Goal: Check status: Check status

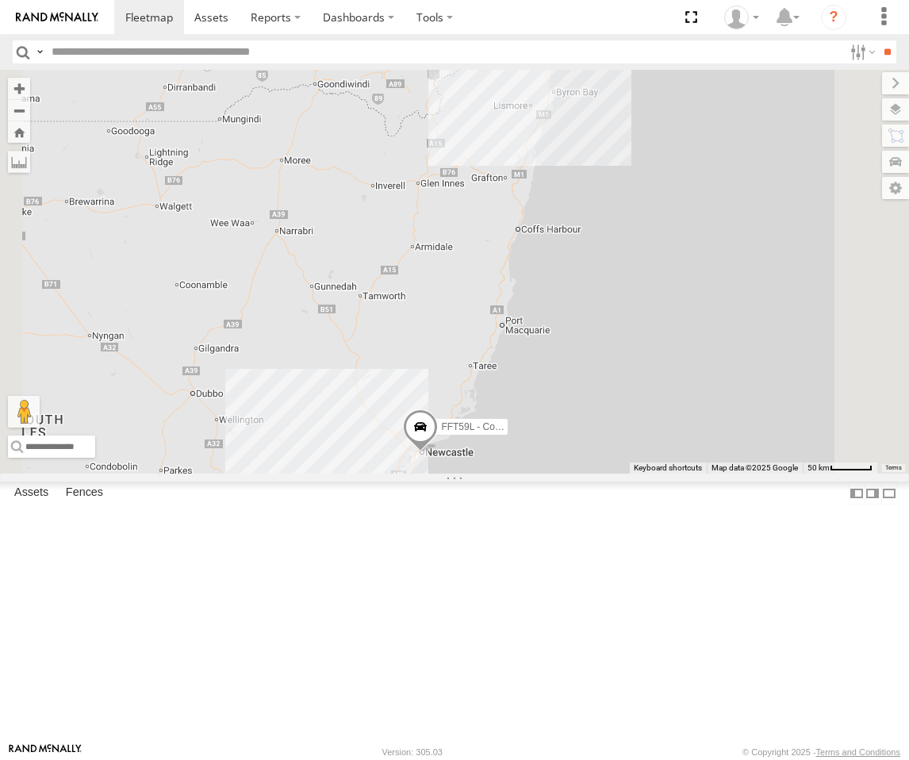
click at [0, 0] on div "Squeak - Dark Green" at bounding box center [0, 0] width 0 height 0
click at [0, 0] on div "[GEOGRAPHIC_DATA]" at bounding box center [0, 0] width 0 height 0
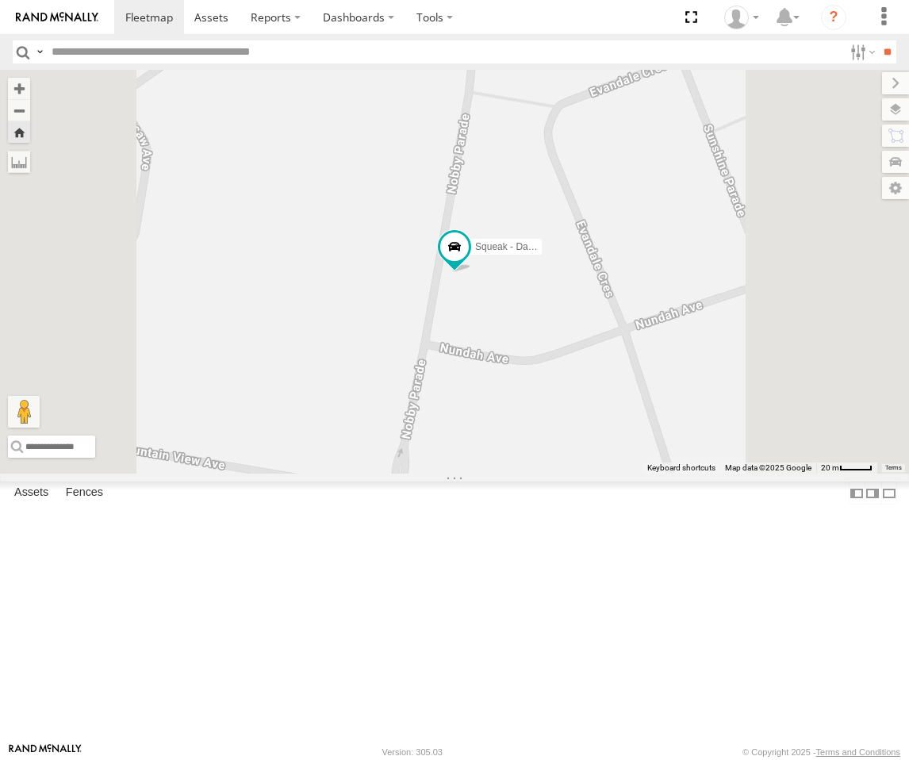
click at [0, 0] on div "[GEOGRAPHIC_DATA]" at bounding box center [0, 0] width 0 height 0
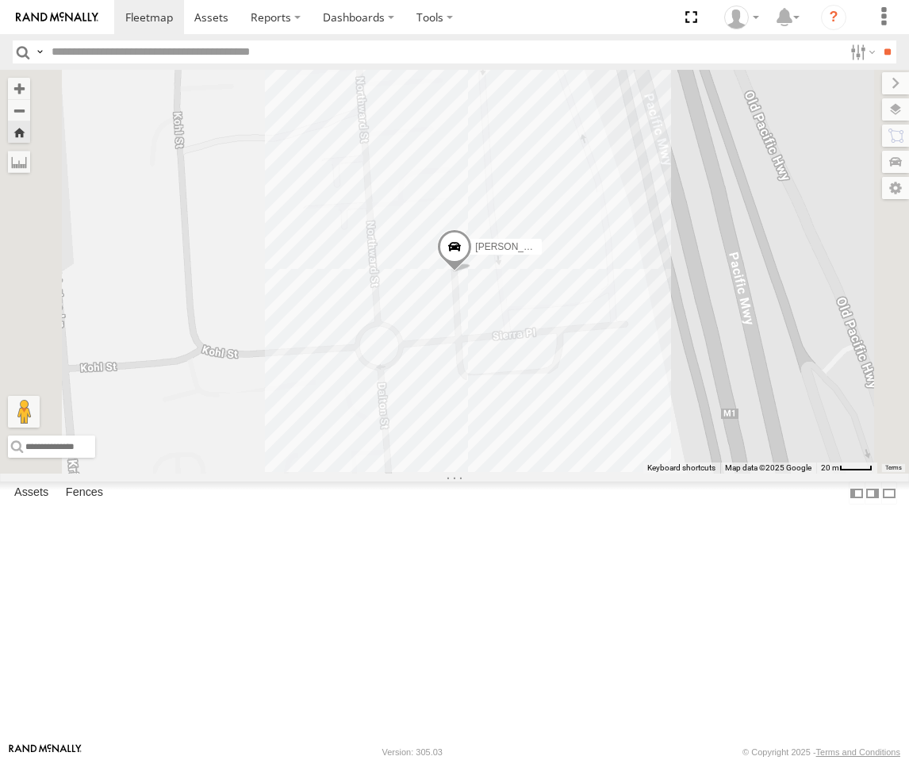
click at [0, 0] on div "[PERSON_NAME] - Yellow" at bounding box center [0, 0] width 0 height 0
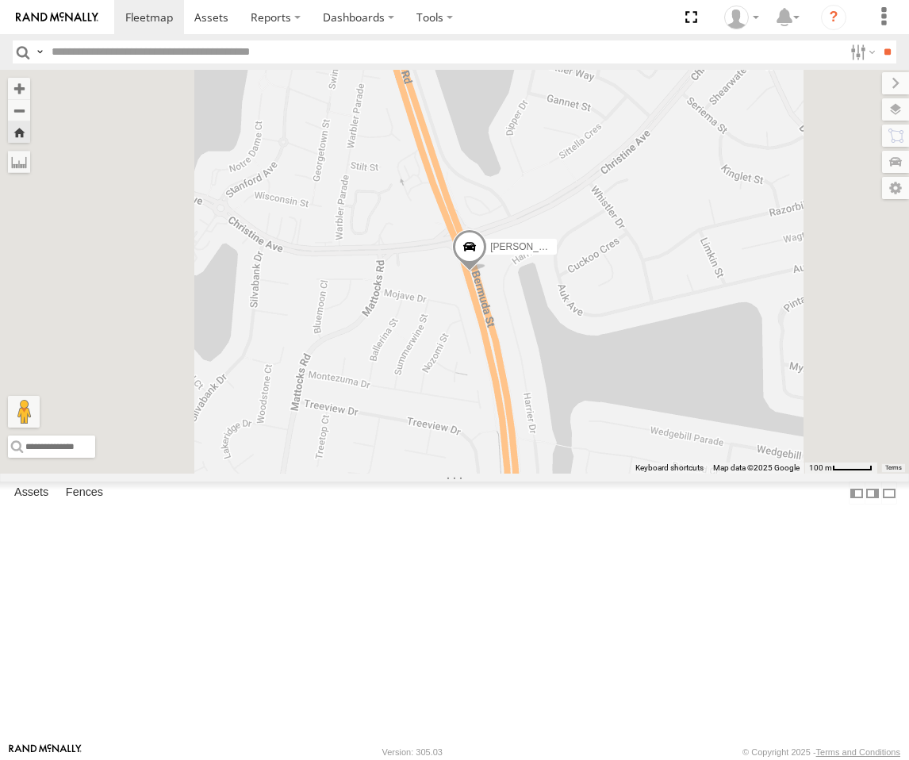
click at [487, 272] on span at bounding box center [469, 250] width 35 height 43
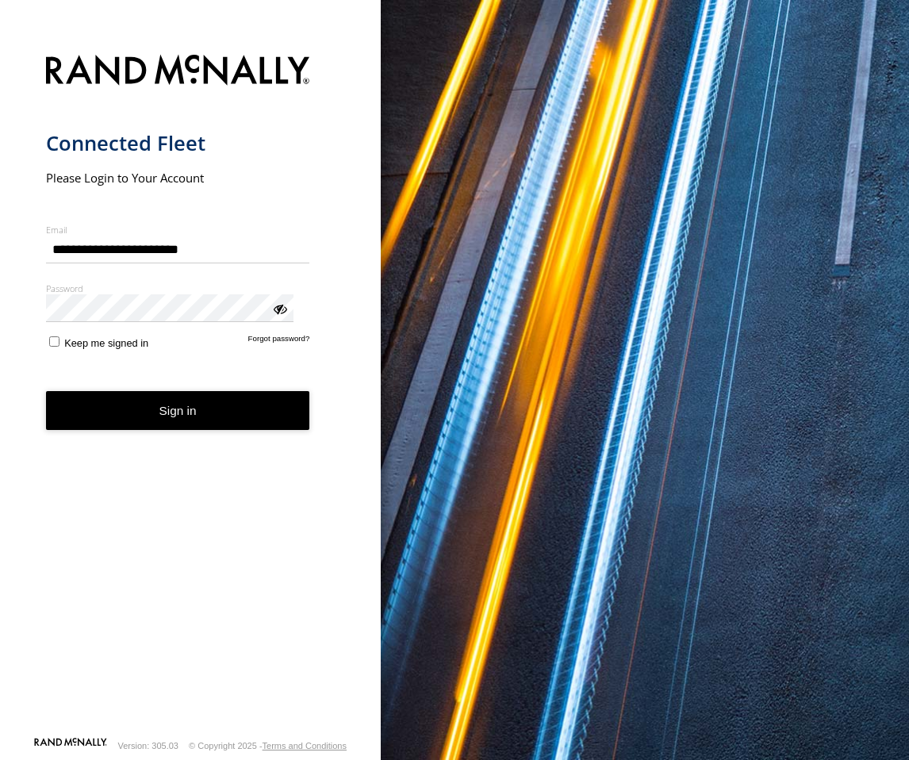
click at [189, 395] on button "Sign in" at bounding box center [178, 410] width 264 height 39
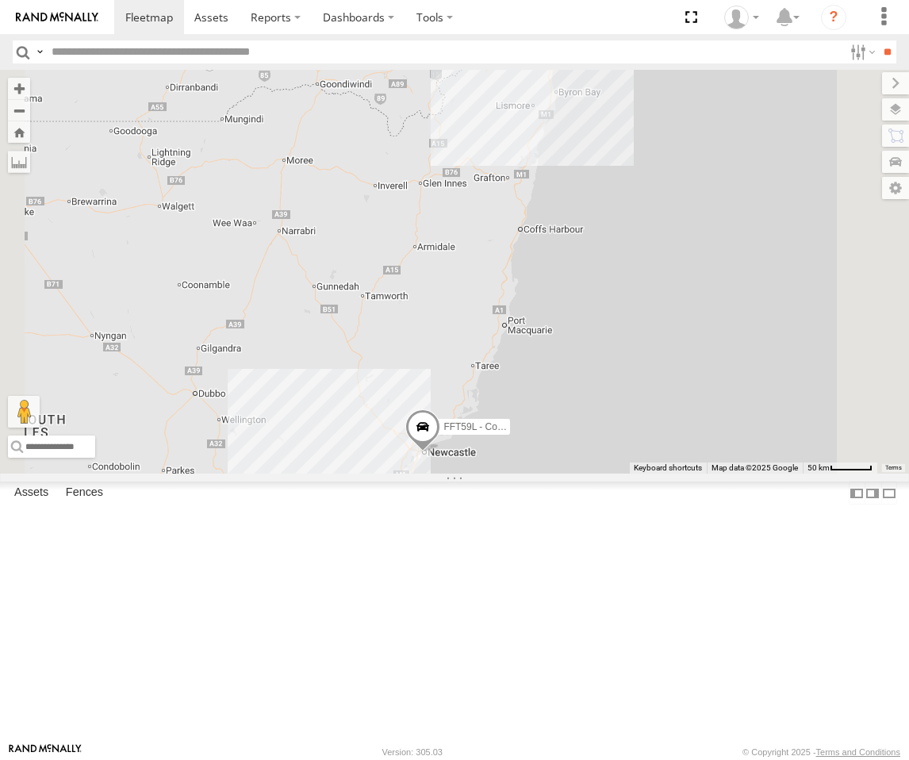
click at [0, 0] on div "[PERSON_NAME] - Yellow" at bounding box center [0, 0] width 0 height 0
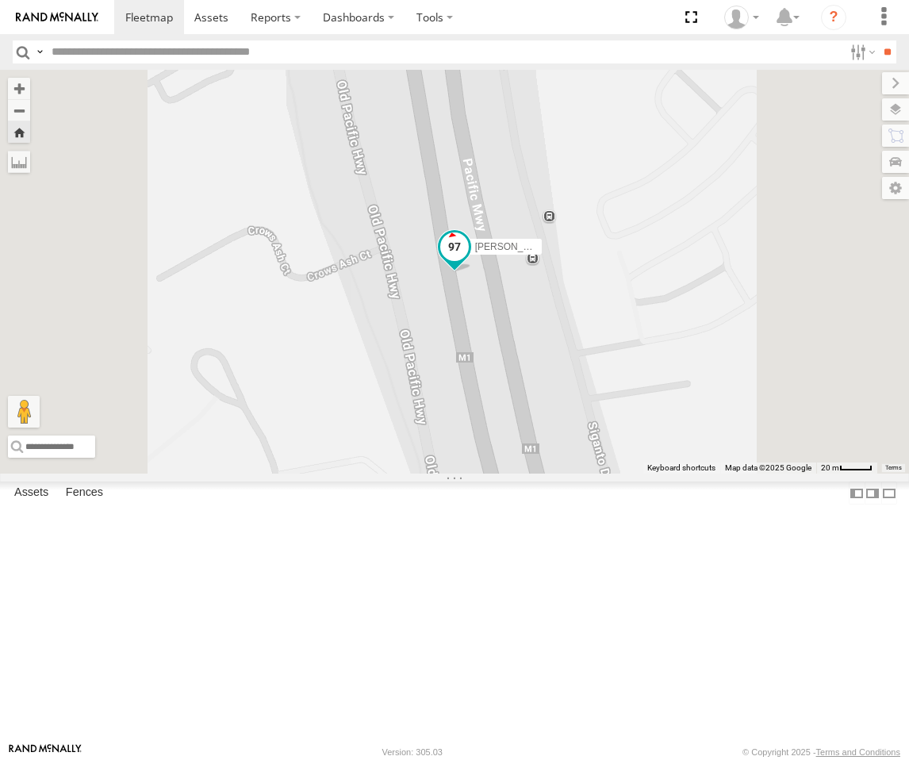
click at [472, 272] on span at bounding box center [454, 250] width 35 height 43
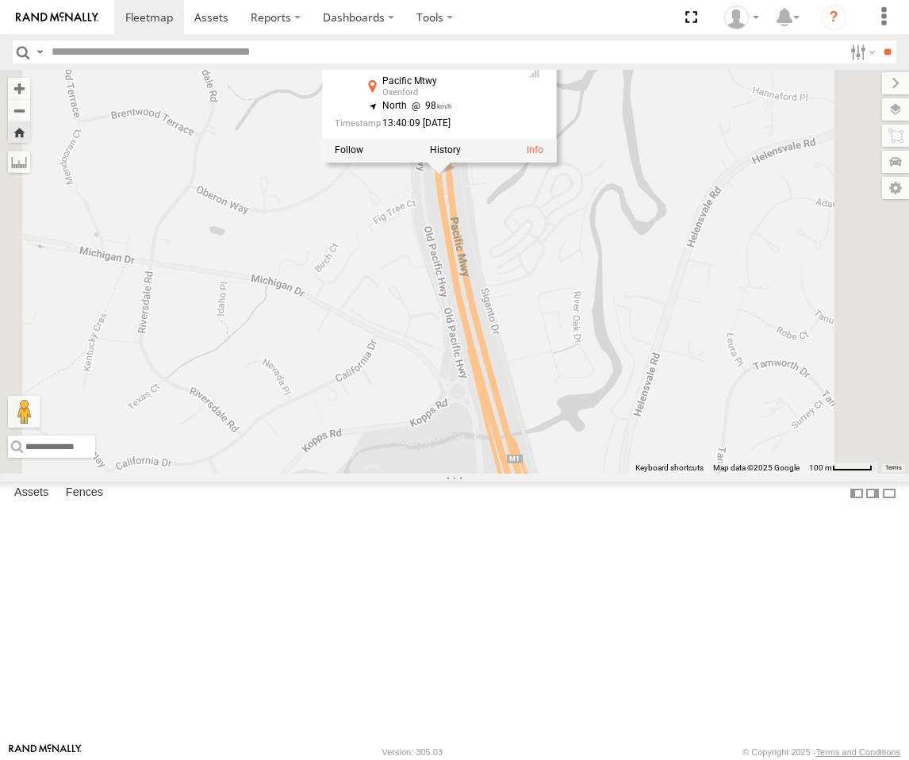
click at [678, 474] on div "Matthew - Yellow Matthew - Yellow Brisbane Pacific Mtwy Oxenford -27.8976 , 153…" at bounding box center [454, 272] width 909 height 404
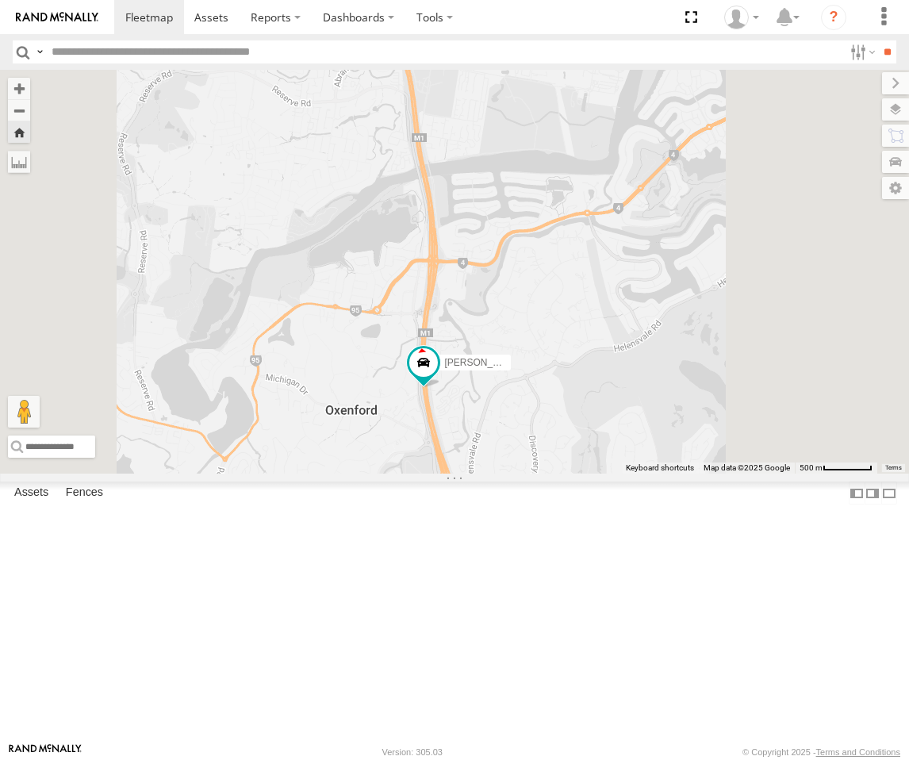
drag, startPoint x: 646, startPoint y: 568, endPoint x: 617, endPoint y: 603, distance: 45.6
click at [617, 474] on div "[PERSON_NAME] - Yellow" at bounding box center [454, 272] width 909 height 404
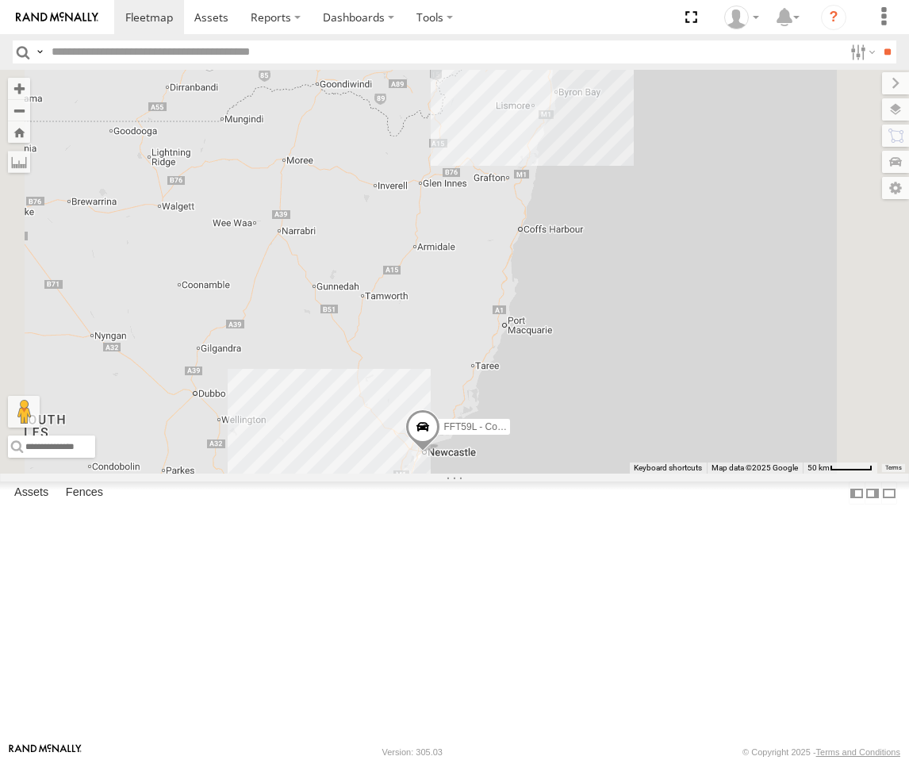
click at [0, 0] on div "[GEOGRAPHIC_DATA]" at bounding box center [0, 0] width 0 height 0
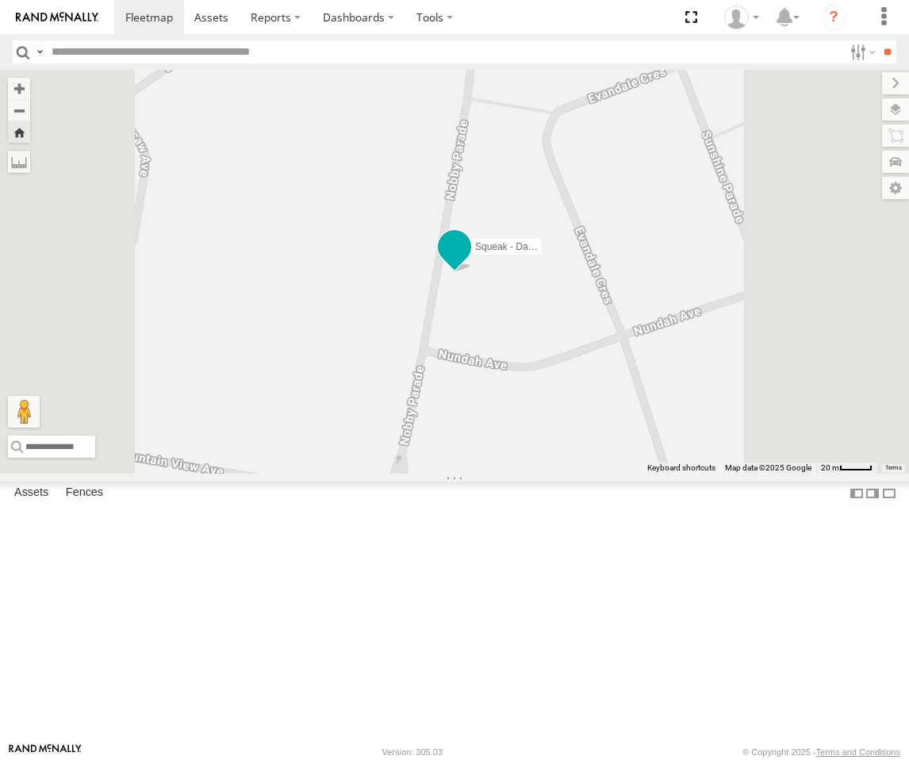
click at [469, 261] on span at bounding box center [454, 246] width 29 height 29
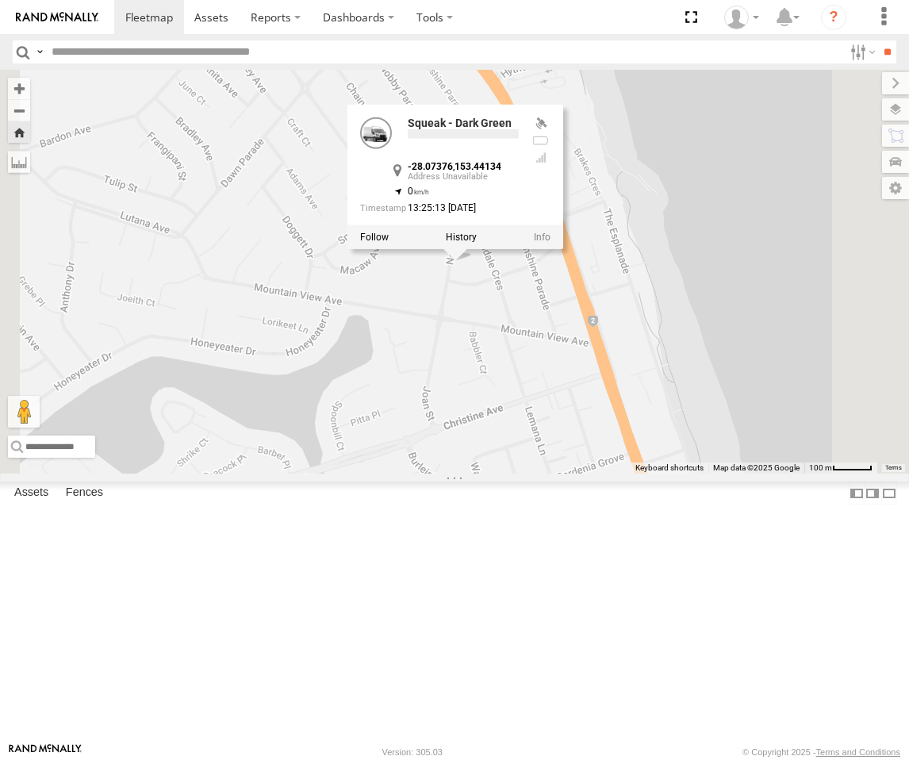
click at [669, 429] on div "Squeak - Dark Green Squeak - Dark Green -28.07376 , 153.44134 0 13:25:13 15/08/…" at bounding box center [454, 272] width 909 height 404
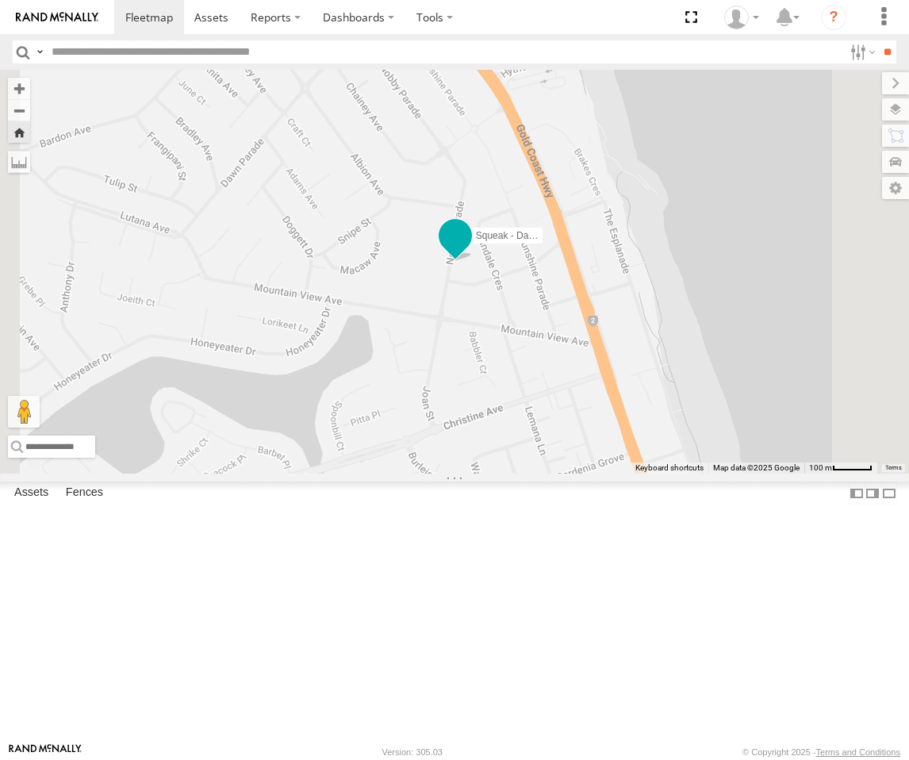
click at [470, 250] on span at bounding box center [455, 235] width 29 height 29
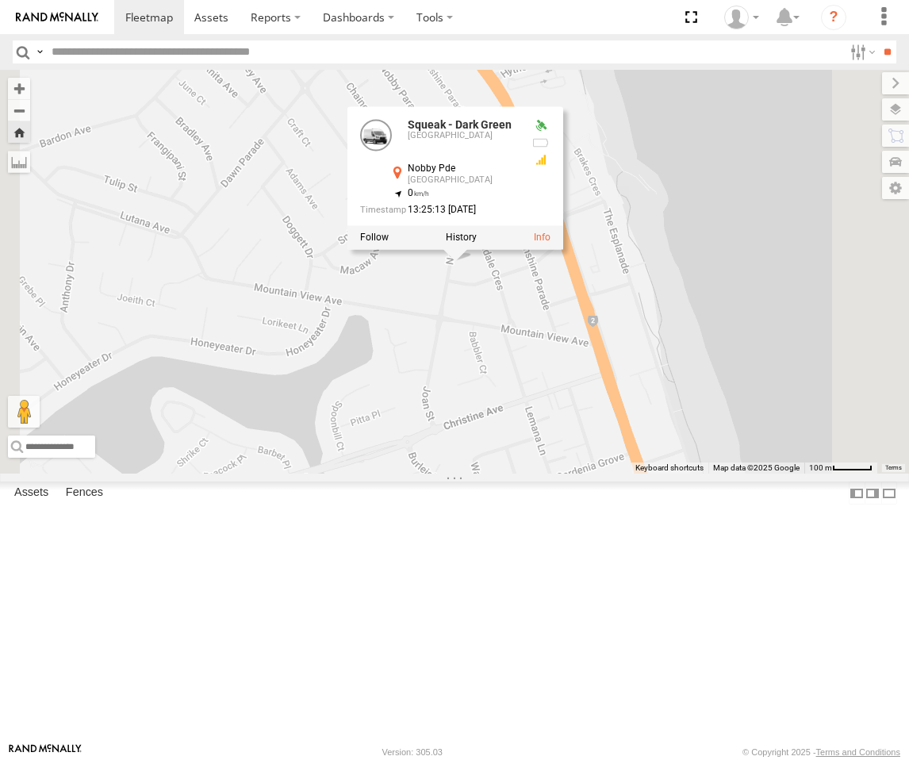
click at [652, 438] on div "Squeak - Dark Green Squeak - Dark Green Sydney Nobby Pde Miami -28.07376 , 153.…" at bounding box center [454, 272] width 909 height 404
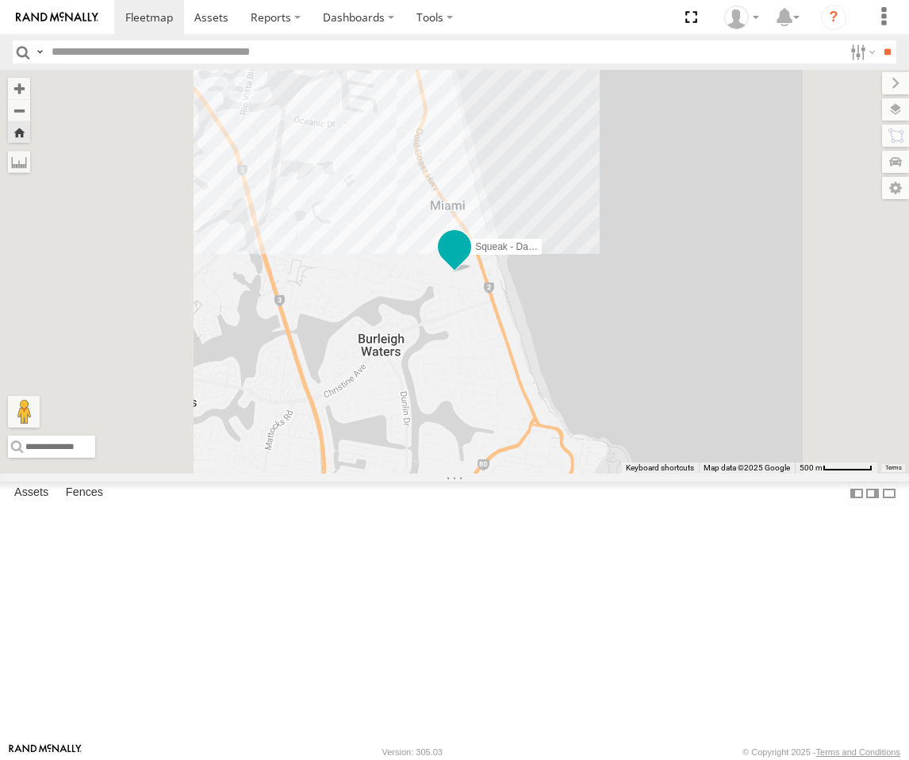
click at [469, 261] on span at bounding box center [454, 246] width 29 height 29
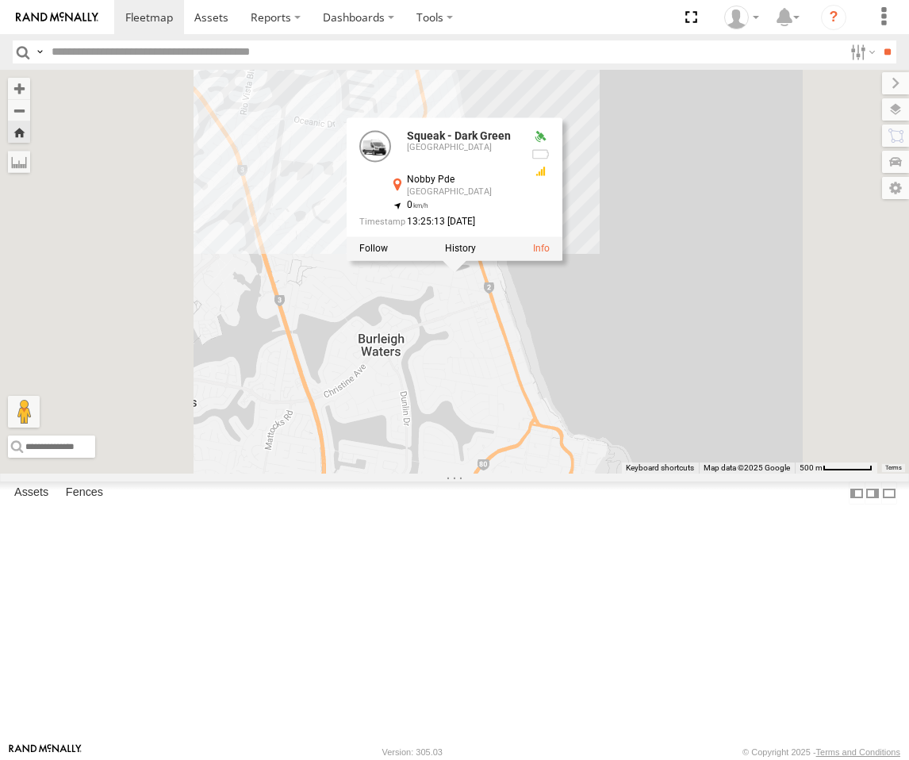
click at [0, 0] on div "Squeak - Dark Green" at bounding box center [0, 0] width 0 height 0
